Goal: Information Seeking & Learning: Learn about a topic

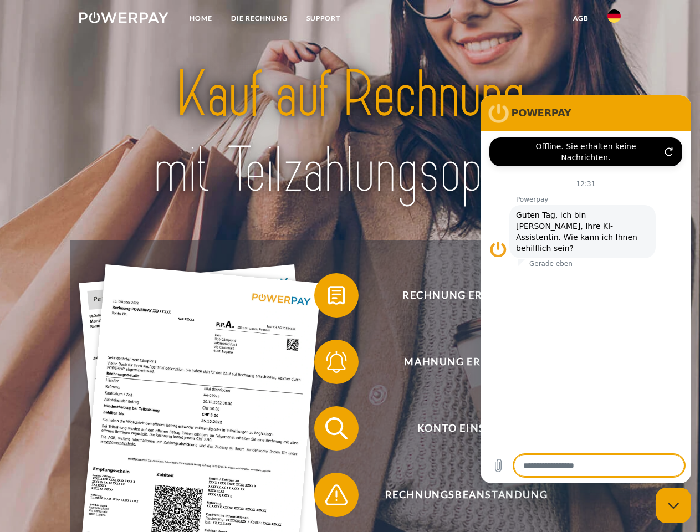
click at [124, 19] on img at bounding box center [123, 17] width 89 height 11
click at [614, 19] on img at bounding box center [614, 15] width 13 height 13
click at [581, 18] on link "agb" at bounding box center [581, 18] width 34 height 20
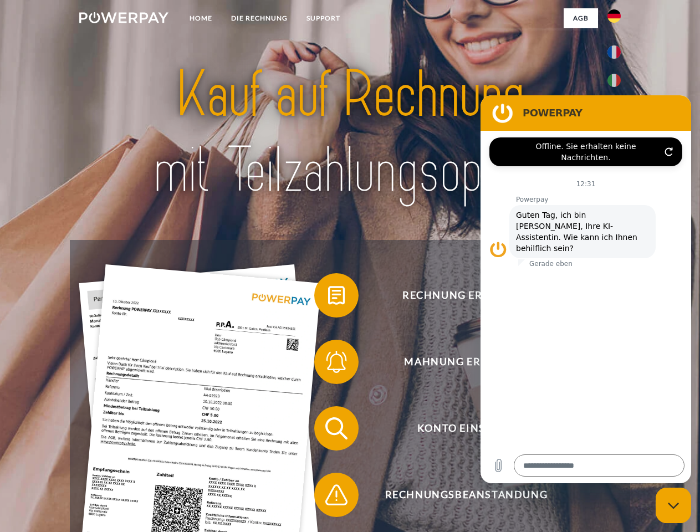
click at [328, 298] on span at bounding box center [319, 295] width 55 height 55
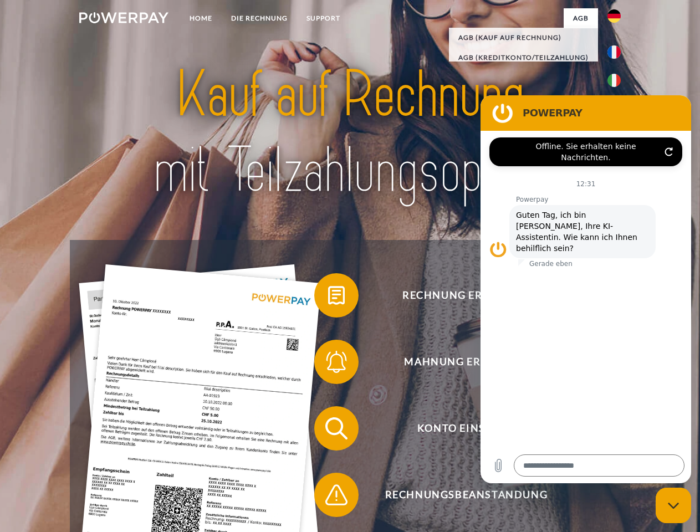
click at [328, 364] on span at bounding box center [319, 361] width 55 height 55
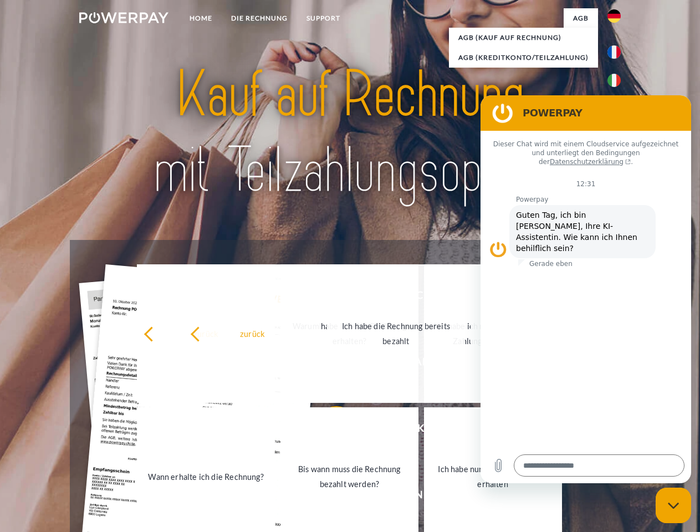
click at [328, 431] on link "Bis wann muss die Rechnung bezahlt werden?" at bounding box center [350, 477] width 138 height 139
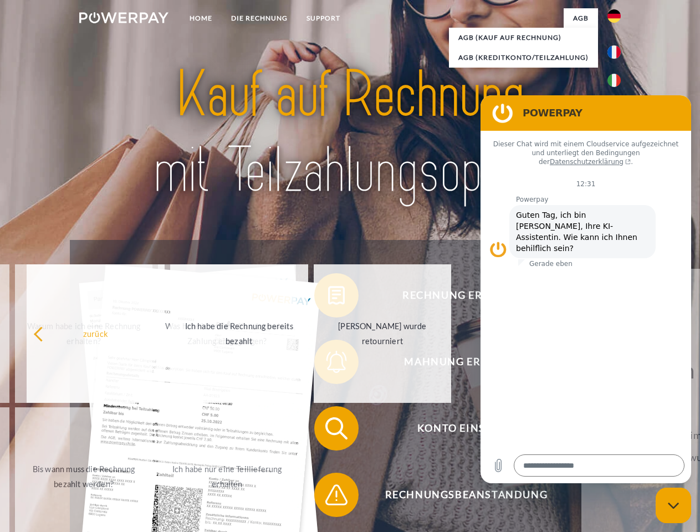
click at [328, 497] on span at bounding box center [319, 495] width 55 height 55
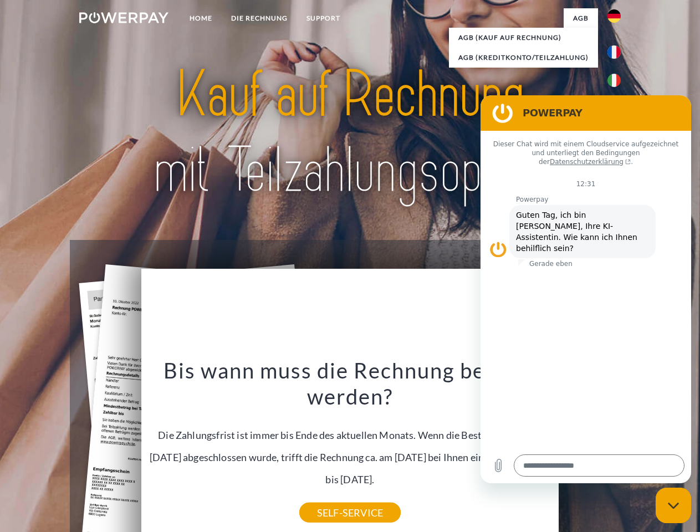
click at [674, 506] on icon "Messaging-Fenster schließen" at bounding box center [674, 505] width 12 height 7
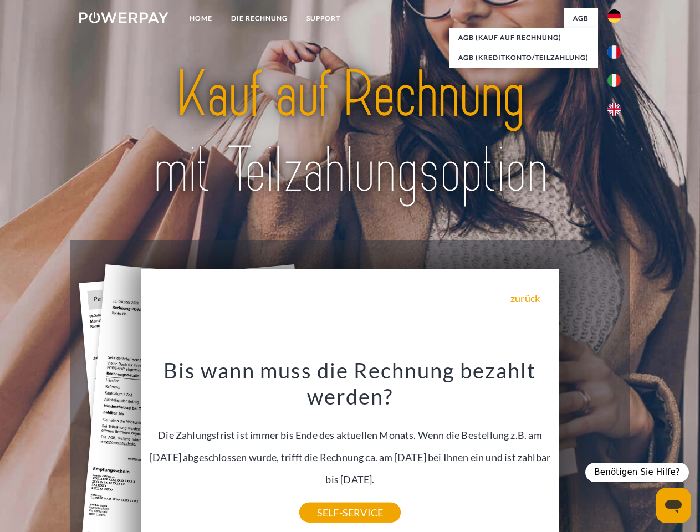
type textarea "*"
